Goal: Find specific page/section: Find specific page/section

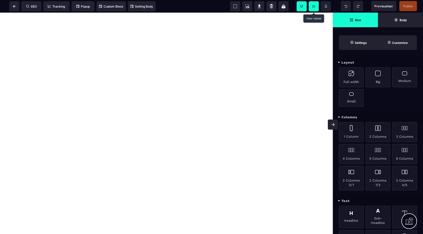
drag, startPoint x: 312, startPoint y: 5, endPoint x: 304, endPoint y: 4, distance: 8.0
click at [312, 5] on span at bounding box center [314, 6] width 10 height 10
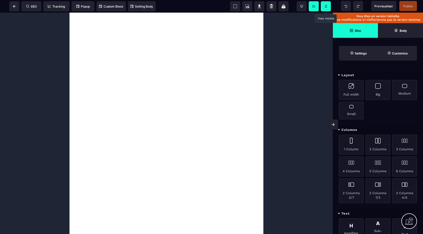
click at [325, 7] on icon at bounding box center [326, 6] width 2 height 3
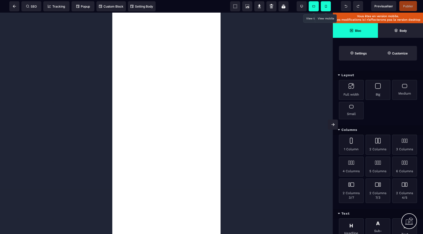
click at [313, 8] on span at bounding box center [314, 6] width 10 height 10
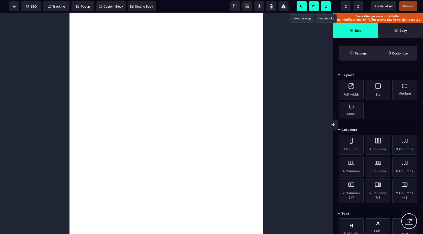
click at [306, 8] on span at bounding box center [302, 6] width 10 height 10
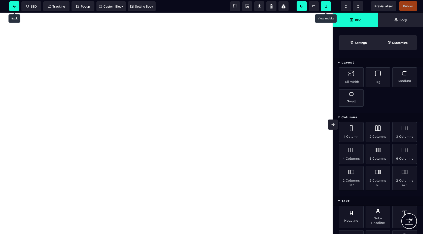
click at [17, 6] on span at bounding box center [14, 6] width 10 height 10
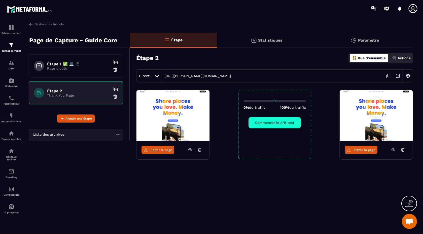
click at [199, 148] on icon at bounding box center [199, 148] width 1 height 1
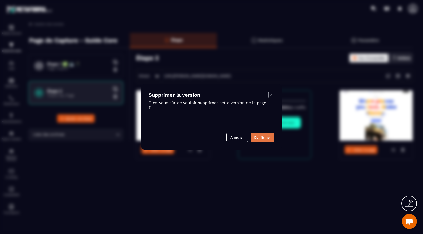
click at [258, 137] on button "Confirmer" at bounding box center [263, 138] width 24 height 10
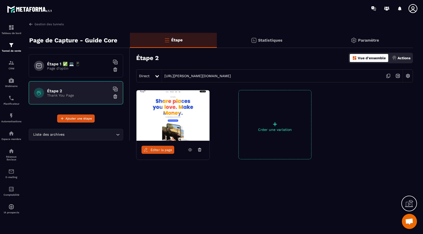
click at [388, 75] on icon at bounding box center [389, 76] width 10 height 10
click at [157, 150] on span "Éditer la page" at bounding box center [162, 150] width 22 height 4
